Goal: Transaction & Acquisition: Download file/media

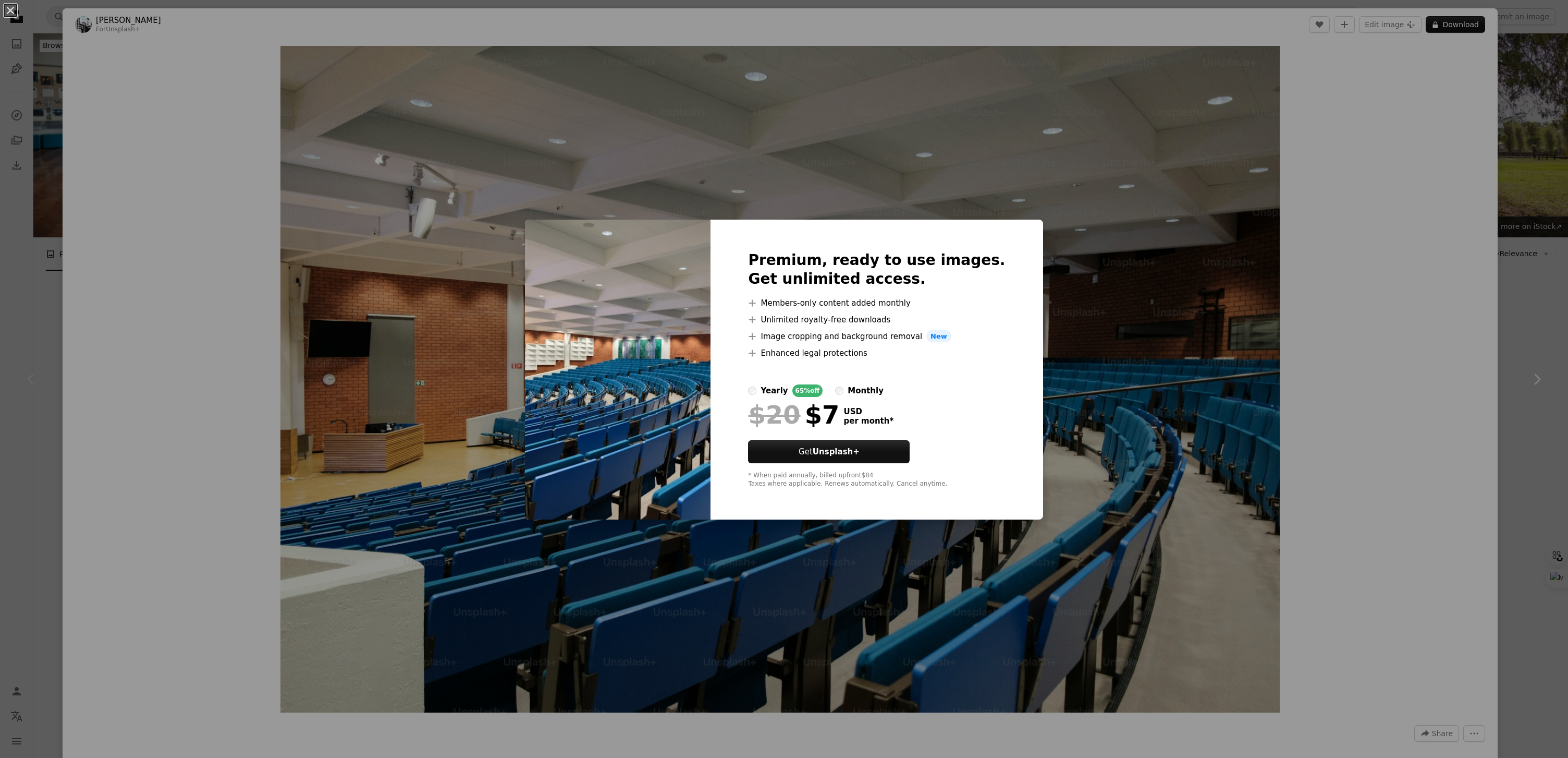
scroll to position [248, 0]
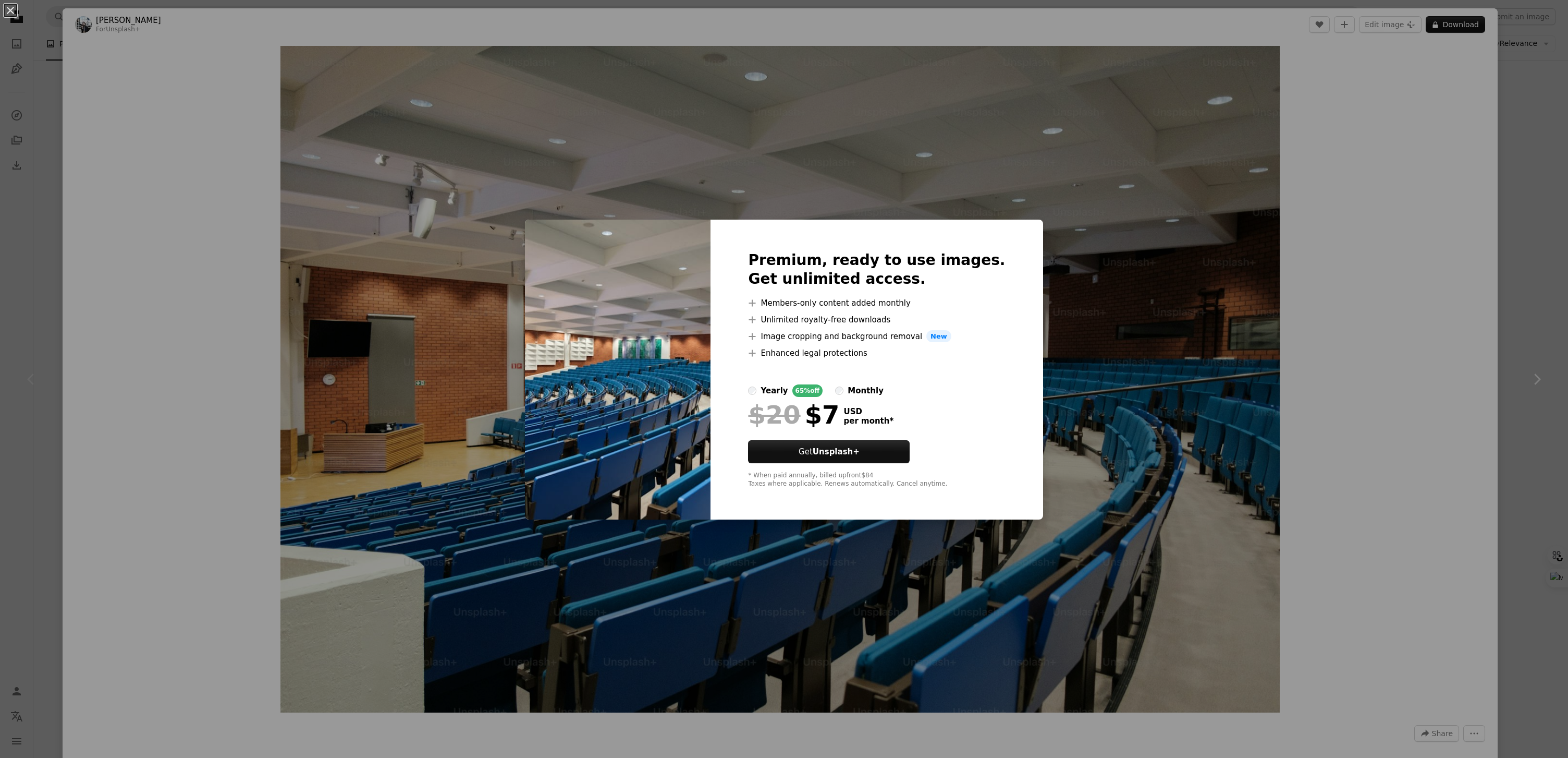
click at [1360, 230] on div "An X shape Premium, ready to use images. Get unlimited access. A plus sign Memb…" at bounding box center [784, 379] width 1568 height 758
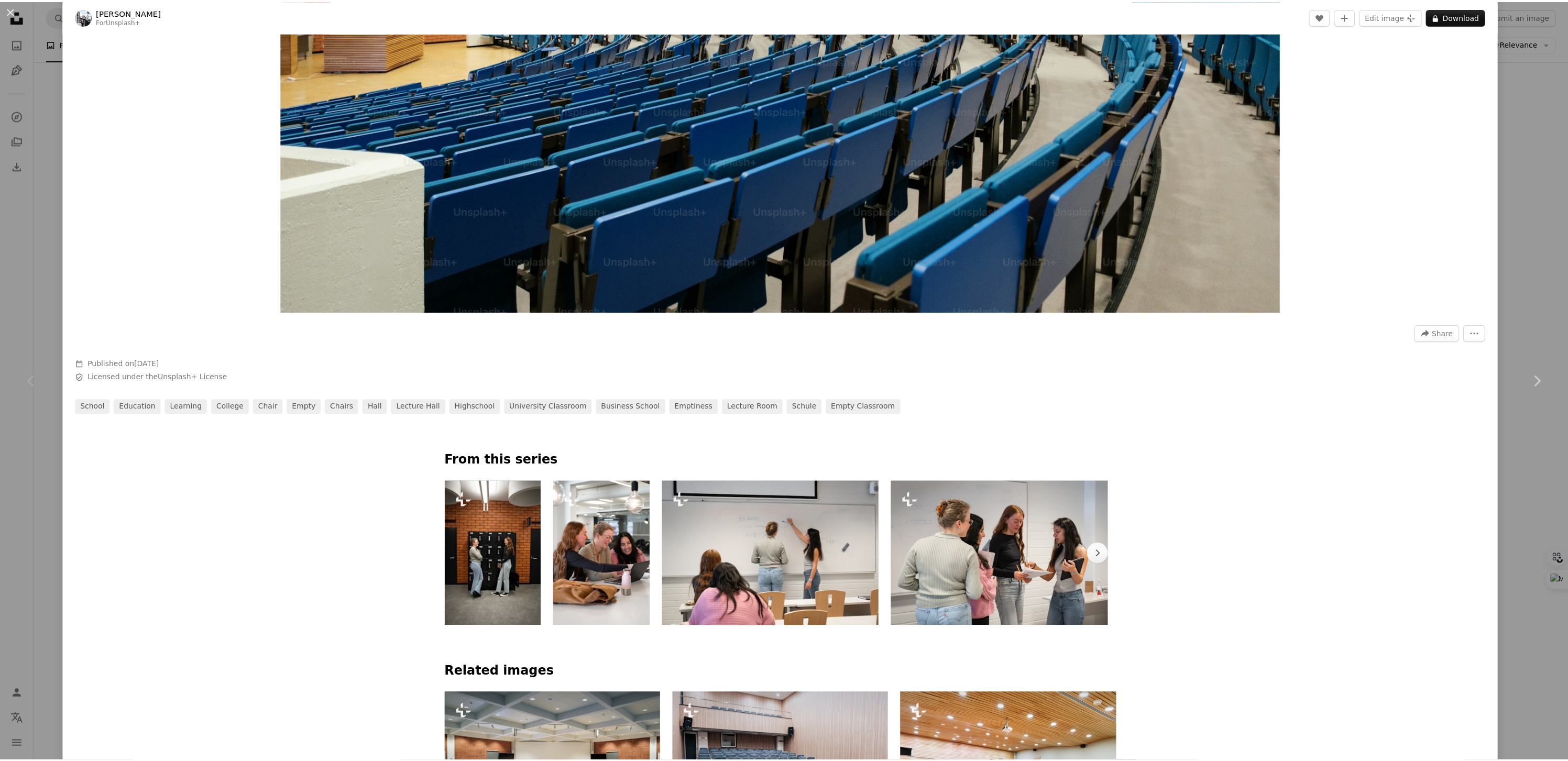
scroll to position [175, 0]
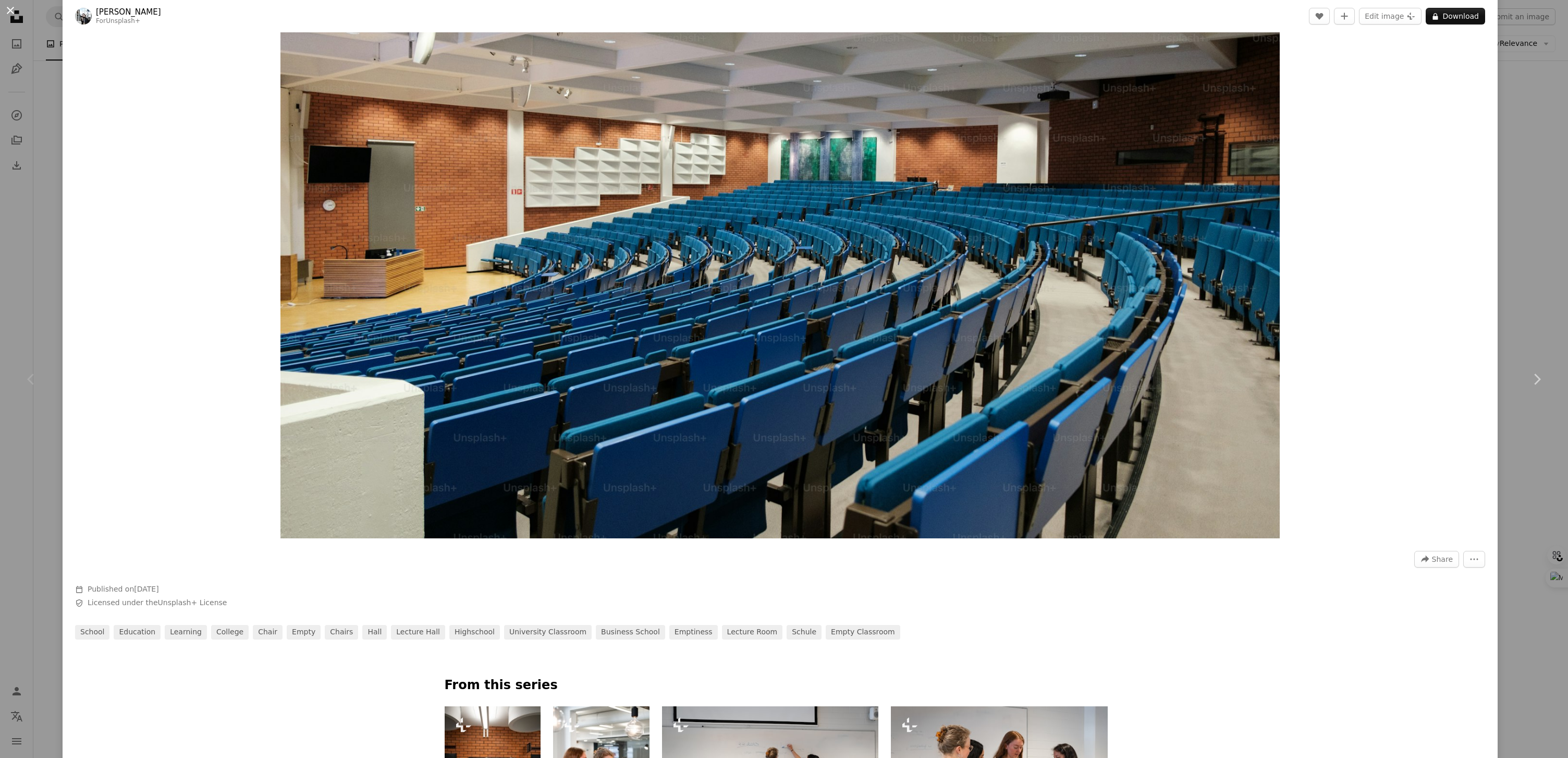
click at [10, 9] on button "An X shape" at bounding box center [10, 10] width 12 height 12
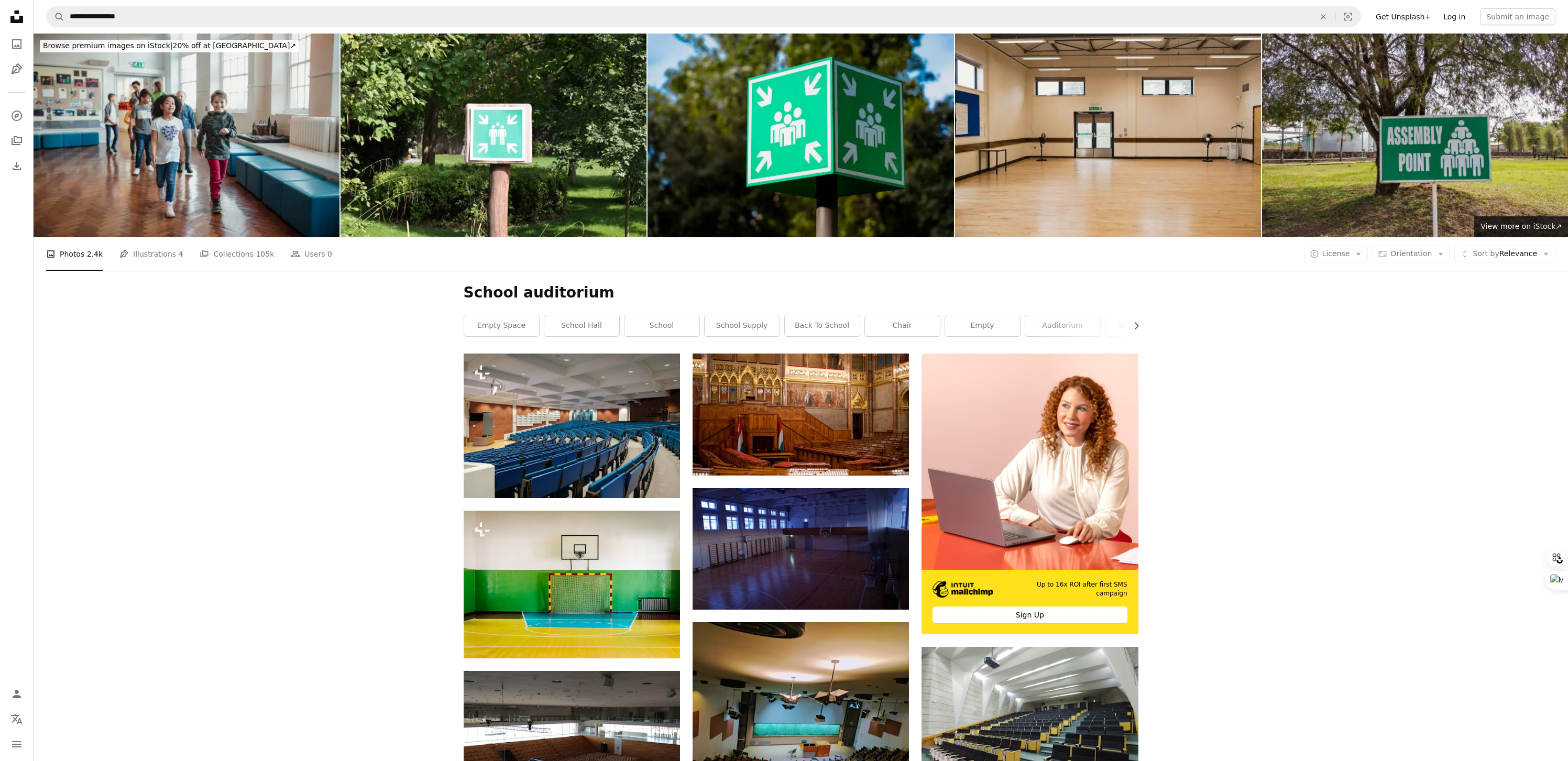
click at [1463, 14] on link "Log in" at bounding box center [1454, 16] width 35 height 16
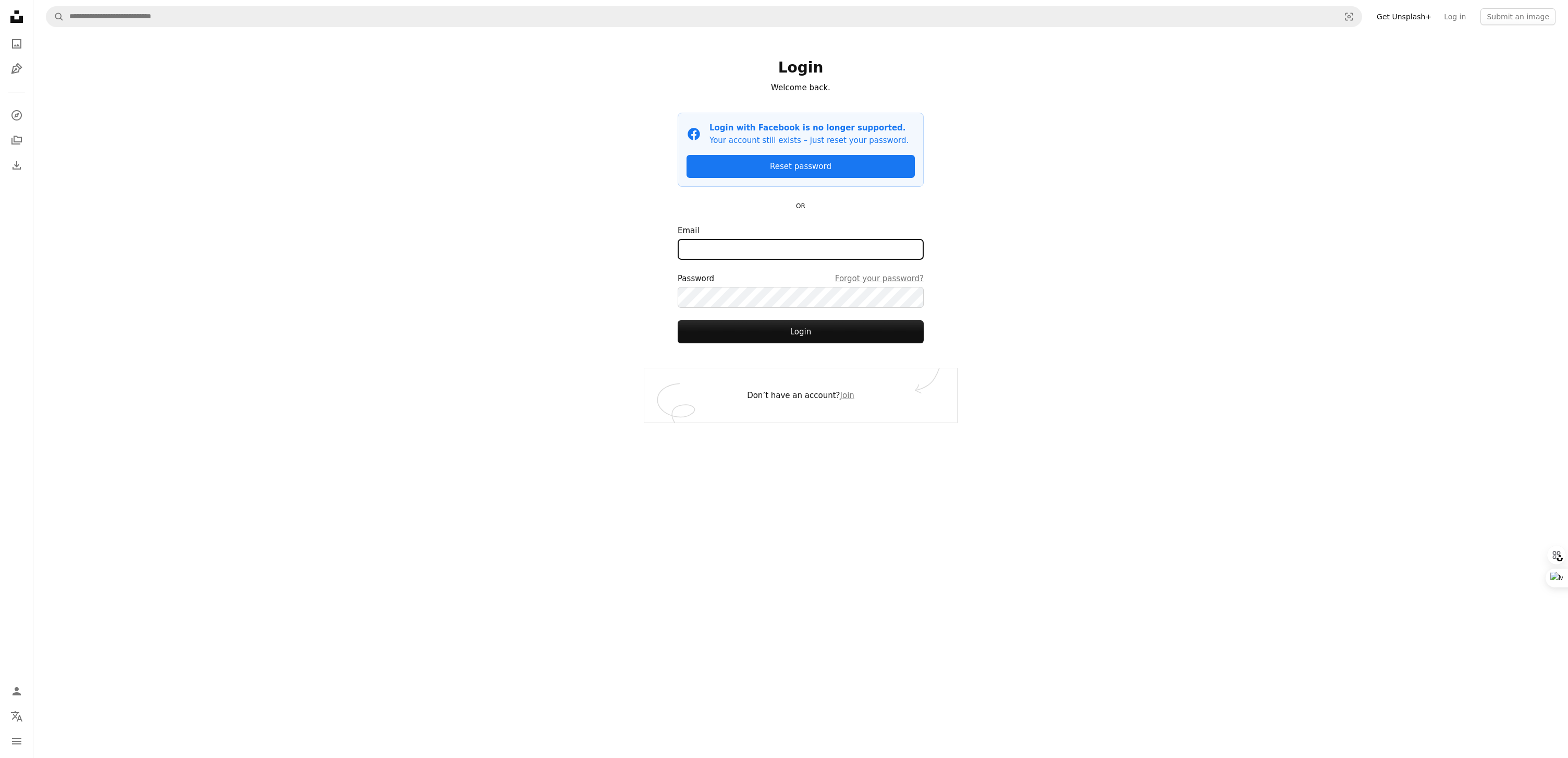
click at [803, 248] on input "Email" at bounding box center [801, 249] width 246 height 21
type input "**********"
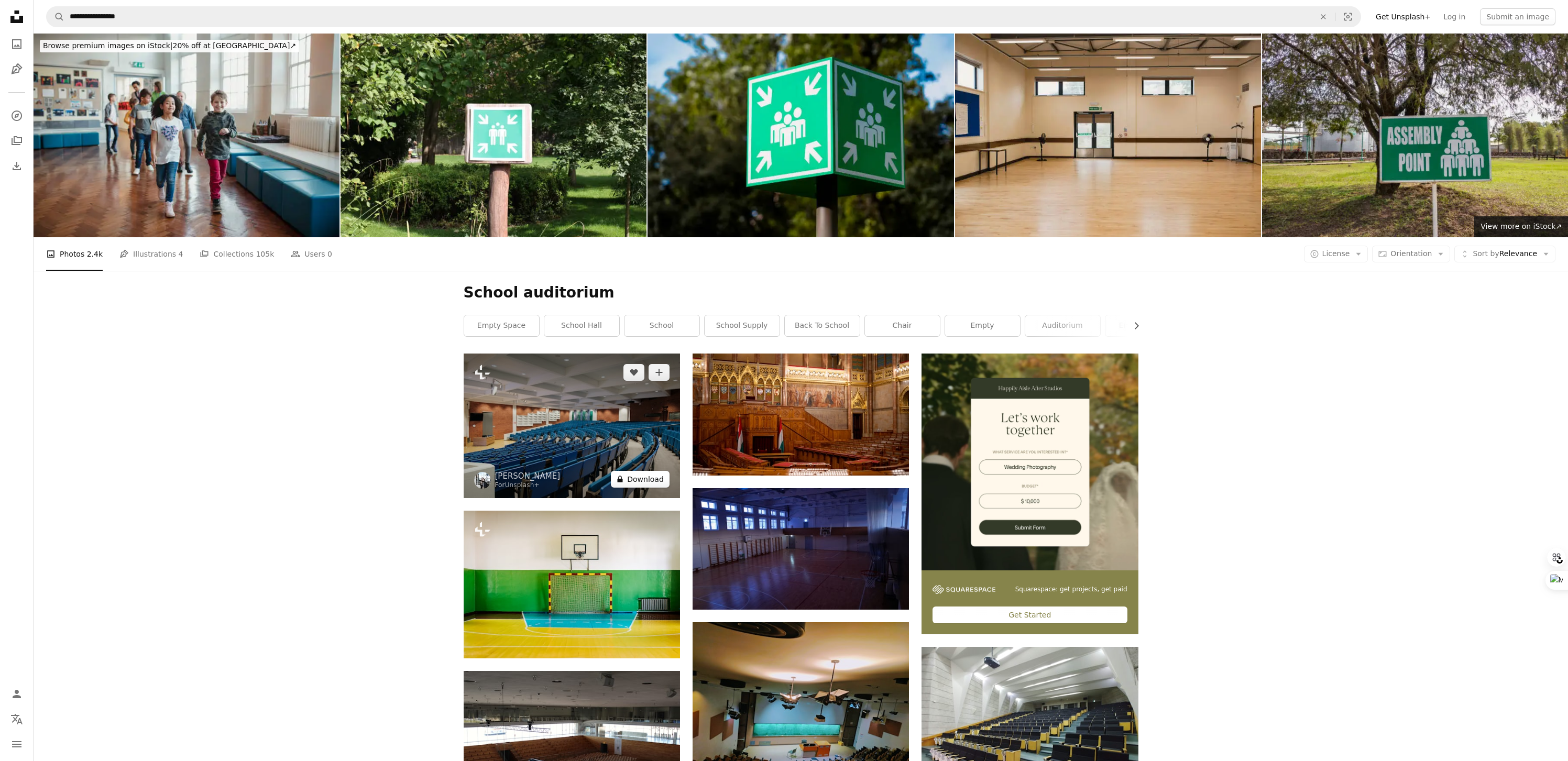
click at [650, 483] on button "A lock Download" at bounding box center [640, 479] width 59 height 16
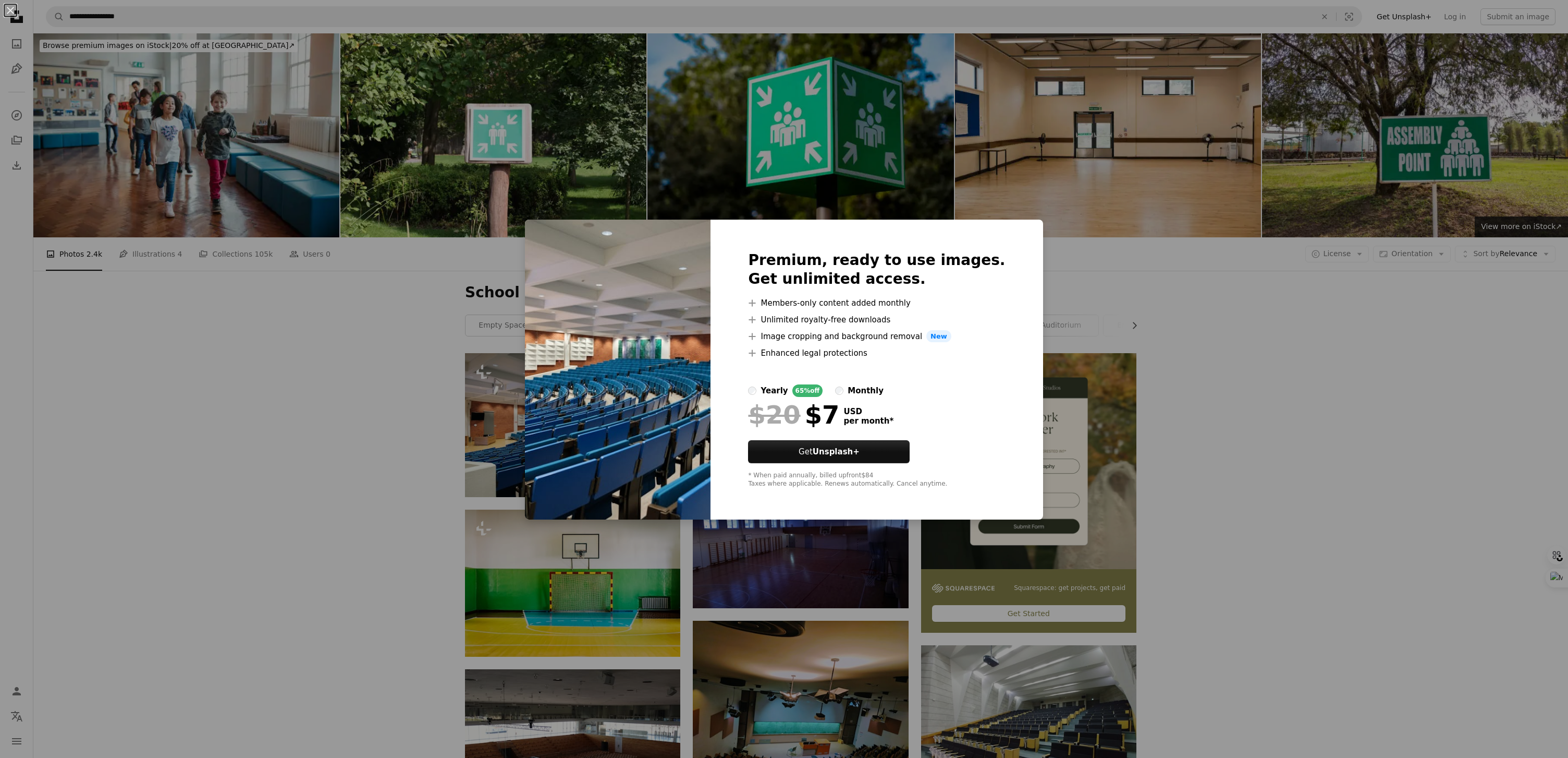
click at [1260, 307] on div "An X shape Premium, ready to use images. Get unlimited access. A plus sign Memb…" at bounding box center [784, 379] width 1568 height 758
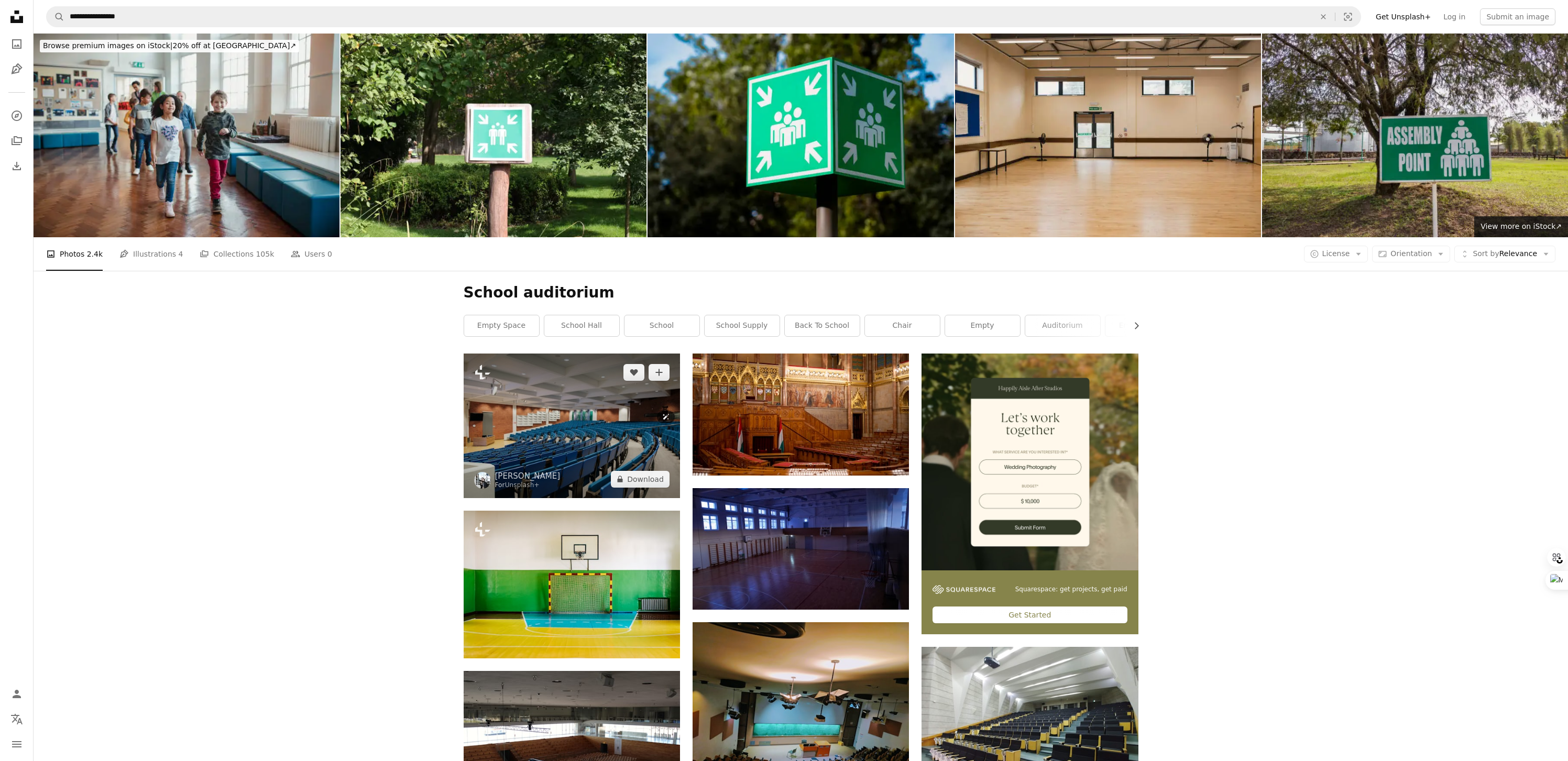
click at [586, 404] on img at bounding box center [571, 425] width 217 height 144
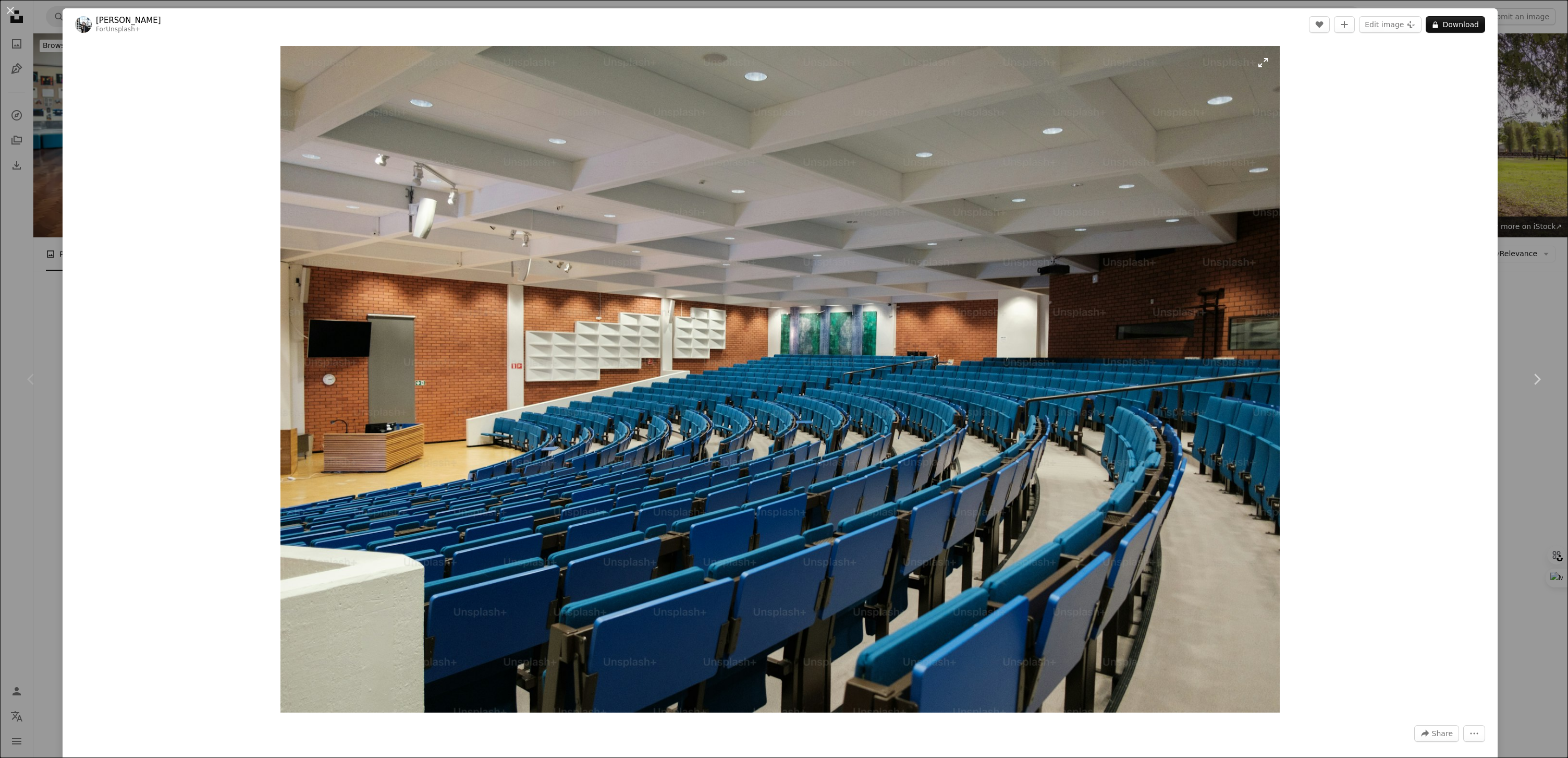
scroll to position [233, 0]
